Goal: Task Accomplishment & Management: Use online tool/utility

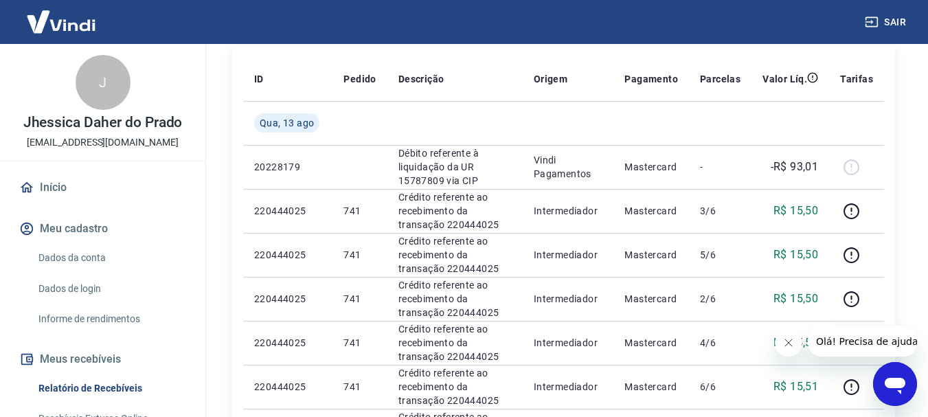
scroll to position [262, 0]
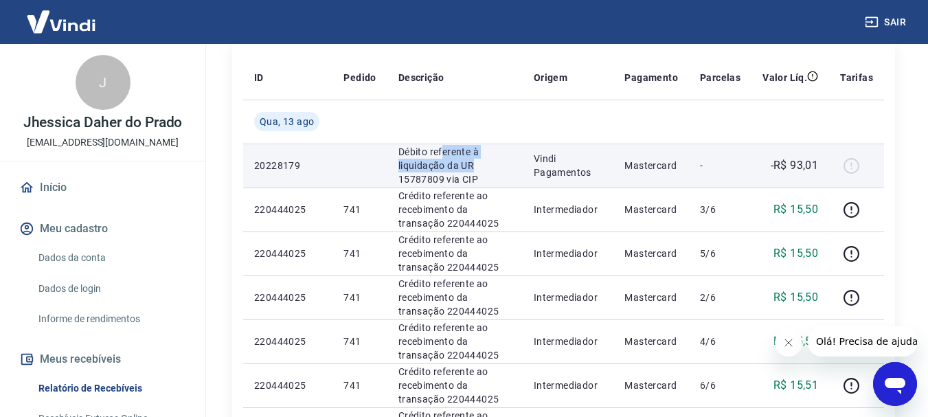
drag, startPoint x: 442, startPoint y: 157, endPoint x: 479, endPoint y: 167, distance: 38.3
click at [479, 167] on p "Débito referente à liquidação da UR 15787809 via CIP" at bounding box center [454, 165] width 113 height 41
click at [846, 166] on div at bounding box center [856, 166] width 33 height 22
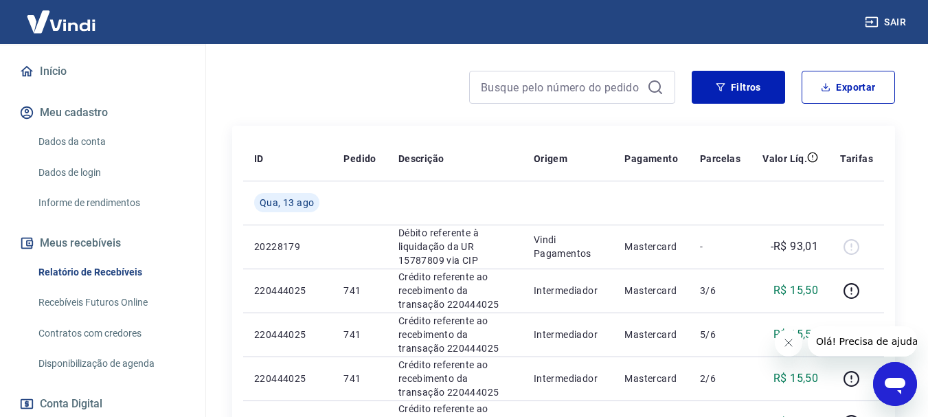
scroll to position [133, 0]
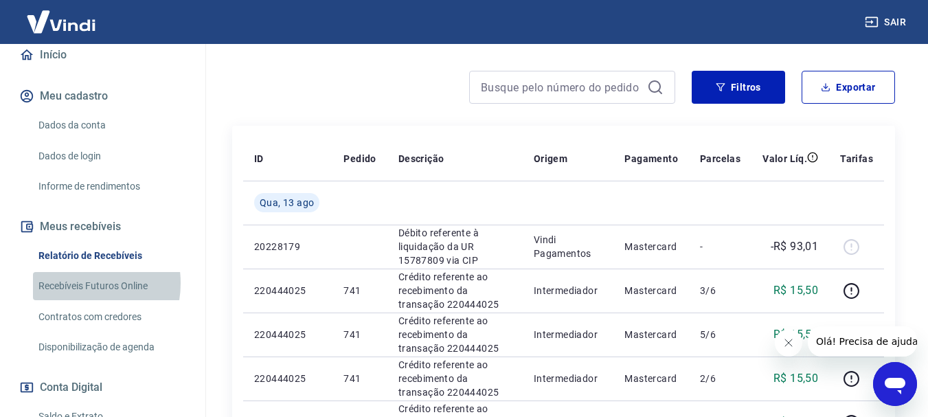
click at [71, 283] on link "Recebíveis Futuros Online" at bounding box center [111, 286] width 156 height 28
